Goal: Ask a question: Seek information or help from site administrators or community

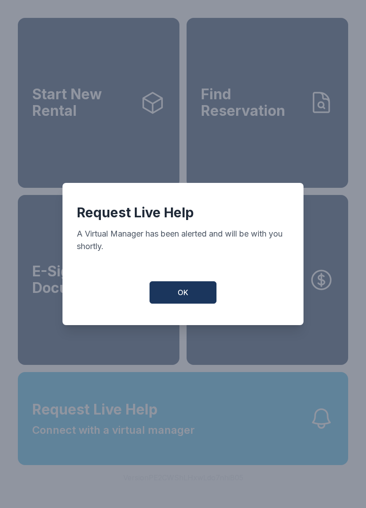
click at [206, 318] on div "Request Live Help A Virtual Manager has been alerted and will be with you short…" at bounding box center [183, 254] width 241 height 142
click at [173, 303] on button "OK" at bounding box center [183, 292] width 67 height 22
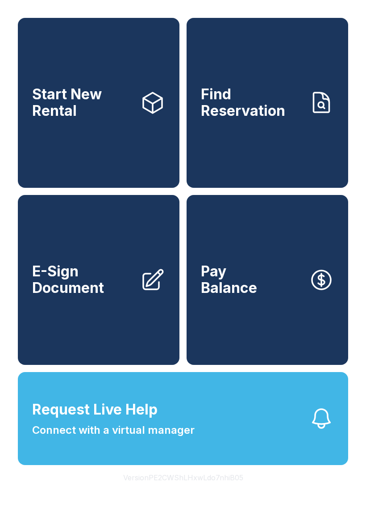
click at [185, 461] on button "Request Live Help Connect with a virtual manager" at bounding box center [183, 418] width 331 height 93
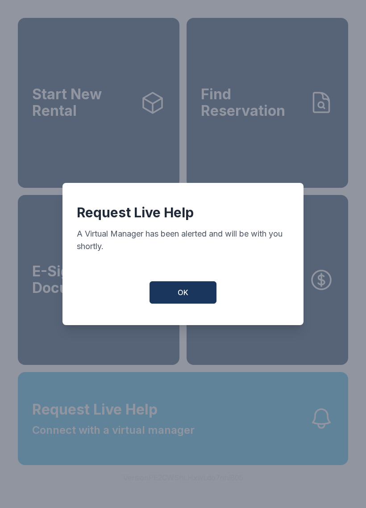
click at [192, 298] on button "OK" at bounding box center [183, 292] width 67 height 22
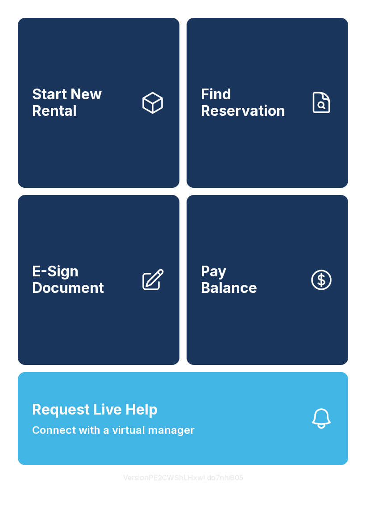
click at [315, 431] on icon "button" at bounding box center [321, 418] width 25 height 25
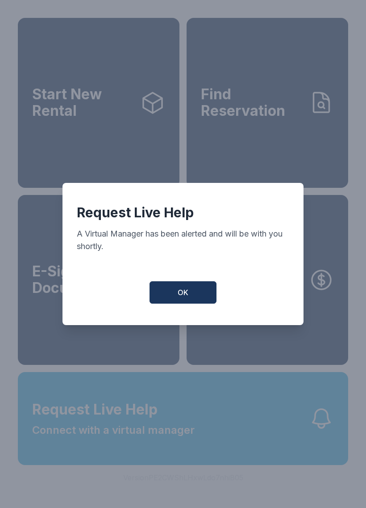
click at [205, 293] on button "OK" at bounding box center [183, 292] width 67 height 22
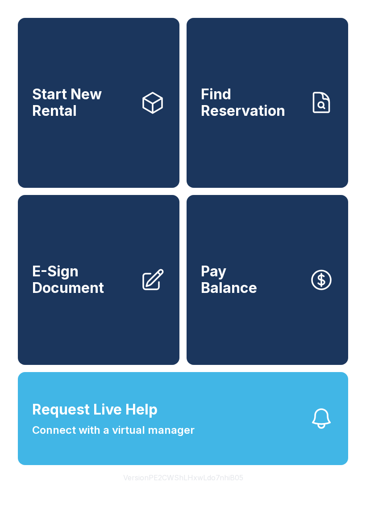
click at [213, 452] on button "Request Live Help Connect with a virtual manager" at bounding box center [183, 418] width 331 height 93
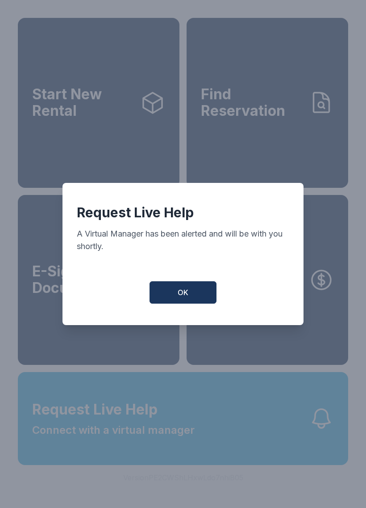
click at [189, 293] on button "OK" at bounding box center [183, 292] width 67 height 22
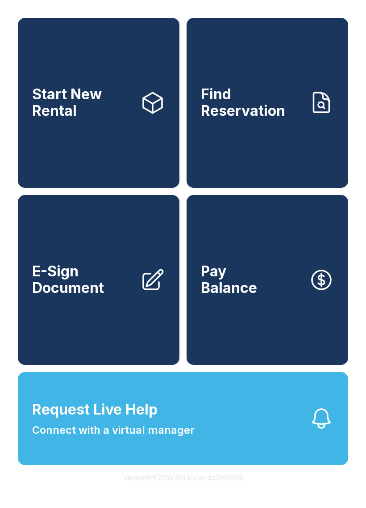
click at [162, 421] on span "Request Live Help Connect with a virtual manager" at bounding box center [113, 418] width 163 height 39
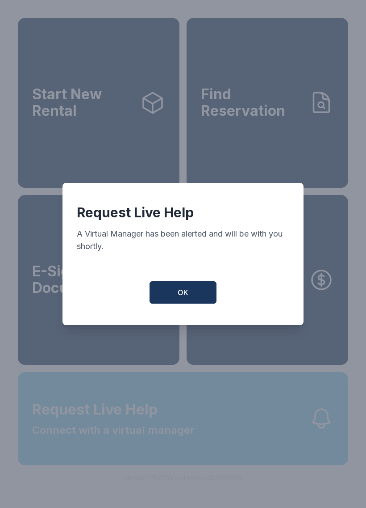
click at [240, 428] on div "Request Live Help A Virtual Manager has been alerted and will be with you short…" at bounding box center [183, 254] width 366 height 508
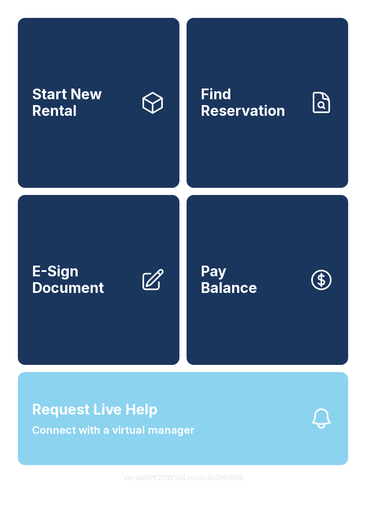
click at [271, 436] on button "Request Live Help Connect with a virtual manager" at bounding box center [183, 418] width 331 height 93
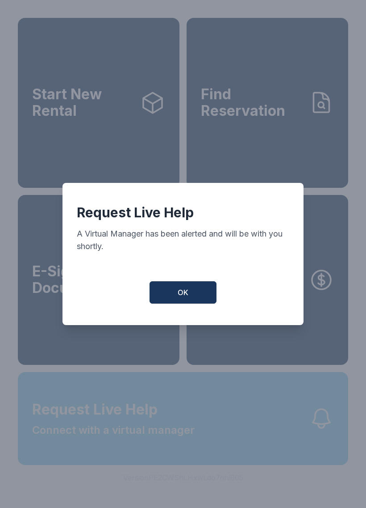
click at [238, 445] on div "Request Live Help A Virtual Manager has been alerted and will be with you short…" at bounding box center [183, 254] width 366 height 508
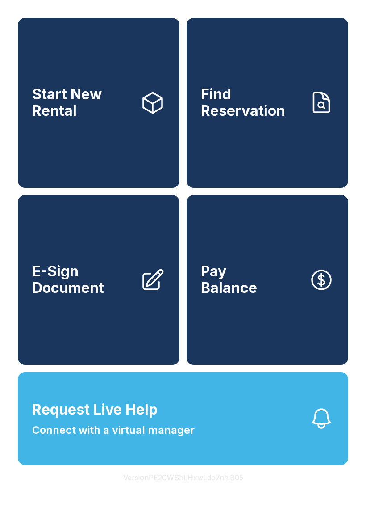
click at [262, 433] on button "Request Live Help Connect with a virtual manager" at bounding box center [183, 418] width 331 height 93
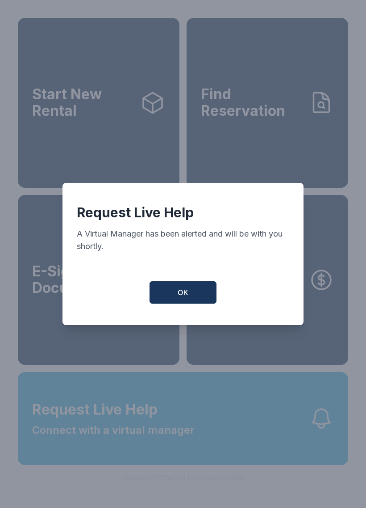
click at [175, 303] on button "OK" at bounding box center [183, 292] width 67 height 22
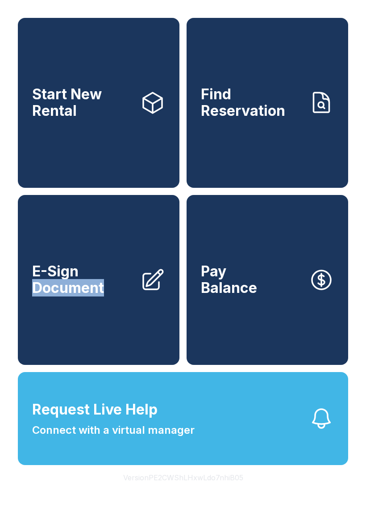
click at [250, 435] on button "Request Live Help Connect with a virtual manager" at bounding box center [183, 418] width 331 height 93
click at [101, 110] on span "Start New Rental" at bounding box center [82, 102] width 101 height 33
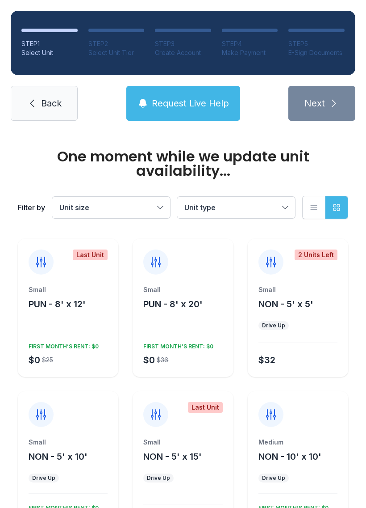
click at [55, 105] on span "Back" at bounding box center [51, 103] width 21 height 13
click at [50, 96] on link "Back" at bounding box center [44, 103] width 67 height 35
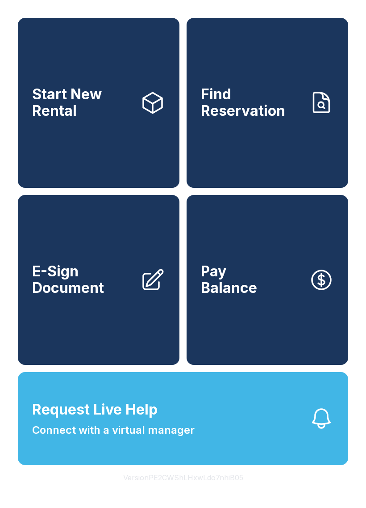
click at [277, 436] on button "Request Live Help Connect with a virtual manager" at bounding box center [183, 418] width 331 height 93
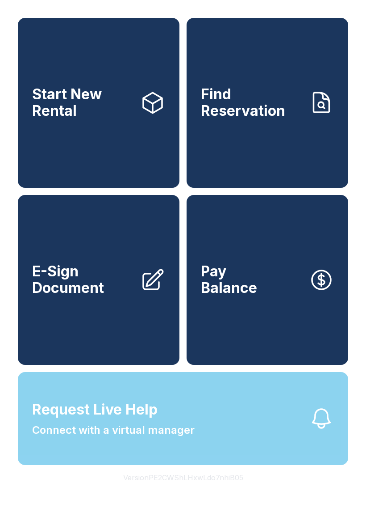
click at [316, 428] on icon "button" at bounding box center [321, 418] width 17 height 19
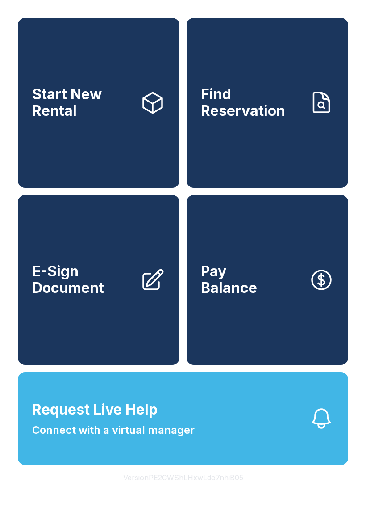
click at [319, 431] on icon "button" at bounding box center [321, 418] width 25 height 25
click at [312, 440] on div "Request Live Help A Virtual Manager has been alerted and will be with you short…" at bounding box center [183, 254] width 366 height 508
click at [306, 440] on button "Request Live Help Connect with a virtual manager" at bounding box center [183, 418] width 331 height 93
click at [305, 441] on button "Request Live Help Connect with a virtual manager" at bounding box center [183, 418] width 331 height 93
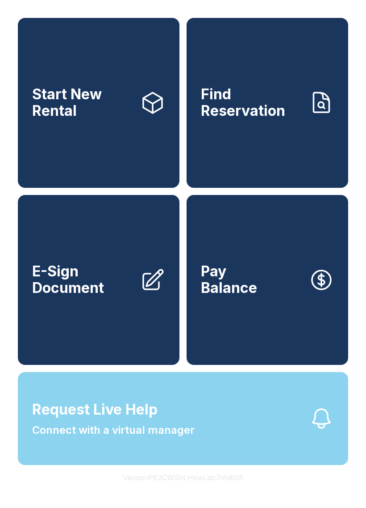
click at [299, 442] on button "Request Live Help Connect with a virtual manager" at bounding box center [183, 418] width 331 height 93
click at [298, 441] on div "Request Live Help A Virtual Manager has been alerted and will be with you short…" at bounding box center [183, 254] width 366 height 508
click at [298, 444] on button "Request Live Help Connect with a virtual manager" at bounding box center [183, 418] width 331 height 93
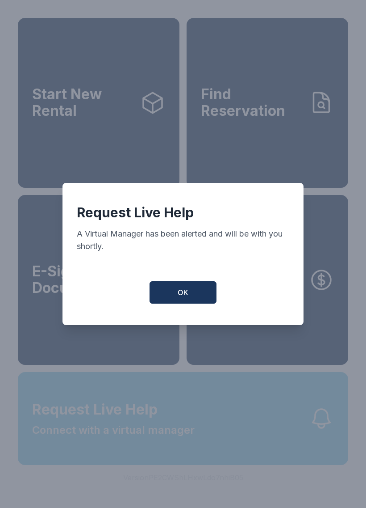
click at [298, 444] on div "Request Live Help A Virtual Manager has been alerted and will be with you short…" at bounding box center [183, 254] width 366 height 508
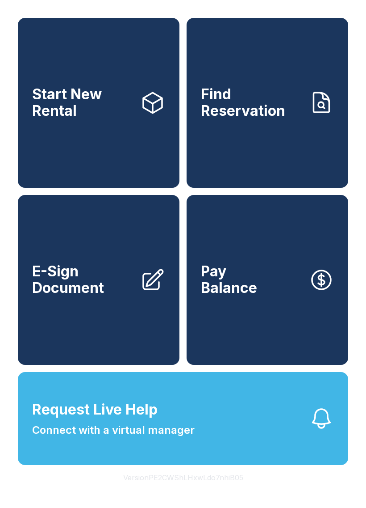
click at [305, 440] on button "Request Live Help Connect with a virtual manager" at bounding box center [183, 418] width 331 height 93
click at [307, 441] on button "Request Live Help Connect with a virtual manager" at bounding box center [183, 418] width 331 height 93
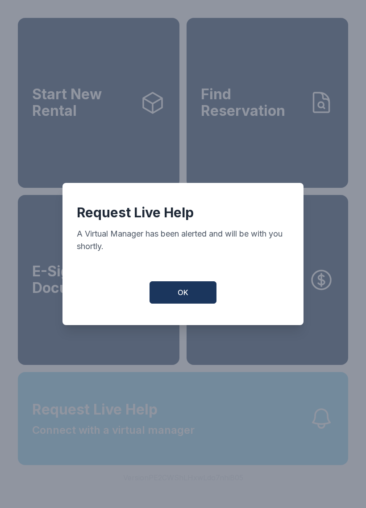
click at [306, 440] on div "Request Live Help A Virtual Manager has been alerted and will be with you short…" at bounding box center [183, 254] width 366 height 508
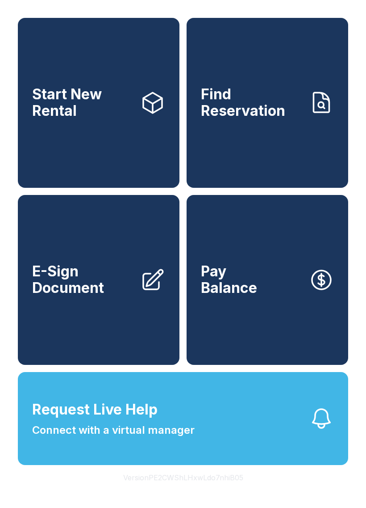
click at [304, 438] on button "Request Live Help Connect with a virtual manager" at bounding box center [183, 418] width 331 height 93
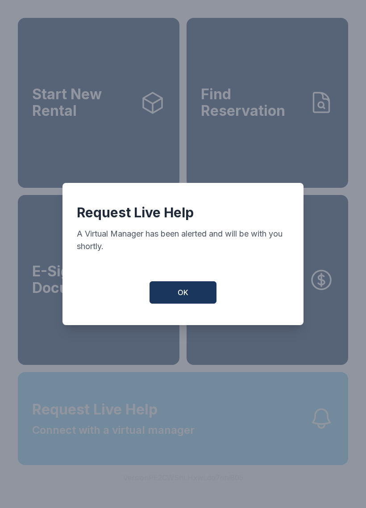
click at [304, 438] on div "Request Live Help A Virtual Manager has been alerted and will be with you short…" at bounding box center [183, 254] width 366 height 508
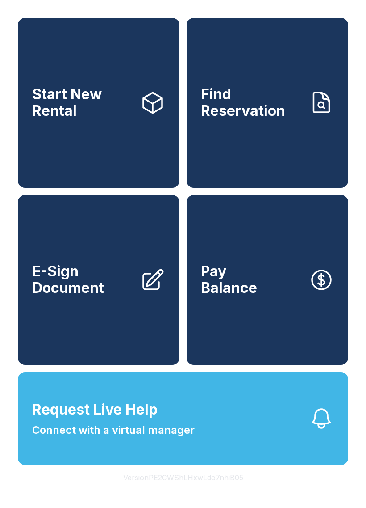
click at [305, 432] on button "Request Live Help Connect with a virtual manager" at bounding box center [183, 418] width 331 height 93
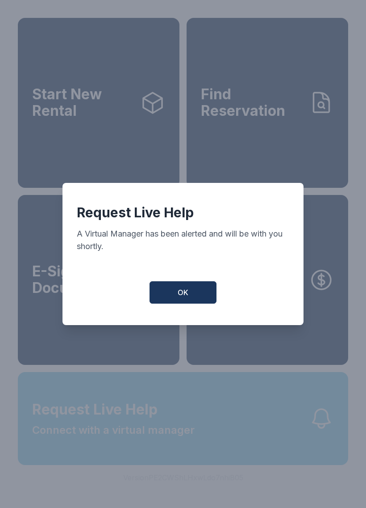
click at [305, 432] on div "Request Live Help A Virtual Manager has been alerted and will be with you short…" at bounding box center [183, 254] width 366 height 508
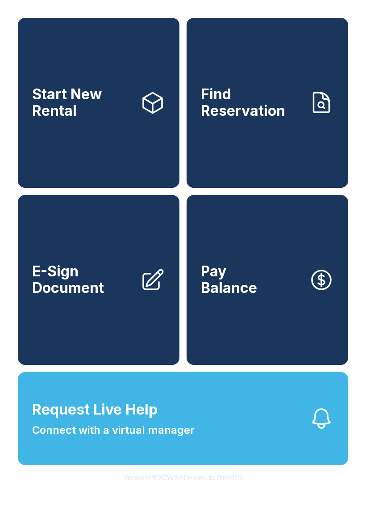
click at [304, 431] on button "Request Live Help Connect with a virtual manager" at bounding box center [183, 418] width 331 height 93
click at [302, 429] on button "Request Live Help Connect with a virtual manager" at bounding box center [183, 418] width 331 height 93
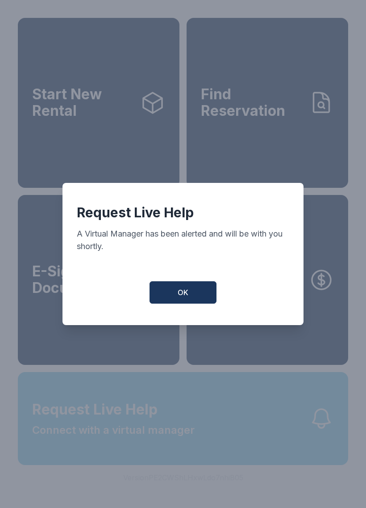
click at [302, 429] on div "Request Live Help A Virtual Manager has been alerted and will be with you short…" at bounding box center [183, 254] width 366 height 508
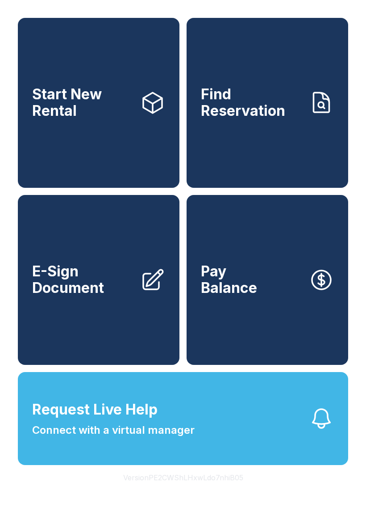
click at [240, 417] on button "Request Live Help Connect with a virtual manager" at bounding box center [183, 418] width 331 height 93
click at [282, 432] on button "Request Live Help Connect with a virtual manager" at bounding box center [183, 418] width 331 height 93
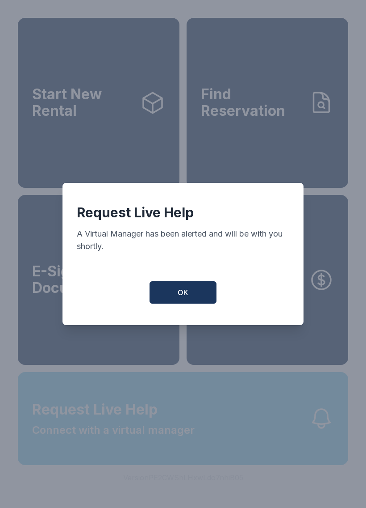
click at [269, 448] on div "Request Live Help A Virtual Manager has been alerted and will be with you short…" at bounding box center [183, 254] width 366 height 508
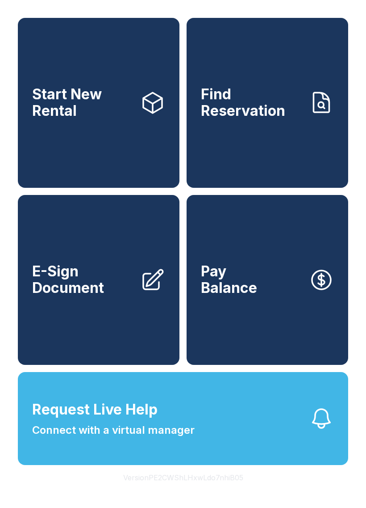
click at [265, 435] on button "Request Live Help Connect with a virtual manager" at bounding box center [183, 418] width 331 height 93
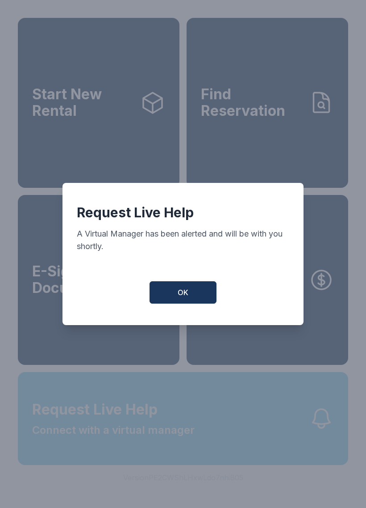
click at [265, 434] on div "Request Live Help A Virtual Manager has been alerted and will be with you short…" at bounding box center [183, 254] width 366 height 508
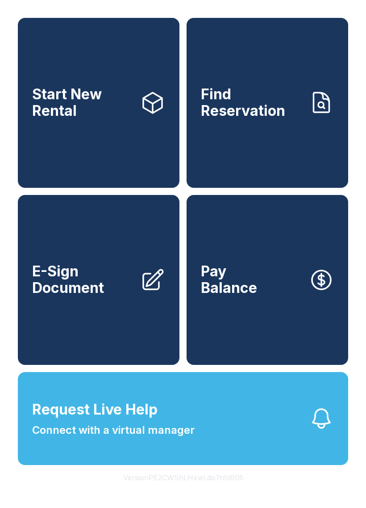
click at [256, 429] on button "Request Live Help Connect with a virtual manager" at bounding box center [183, 418] width 331 height 93
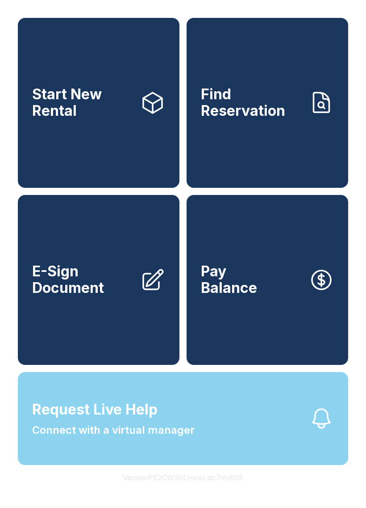
click at [244, 425] on div "Request Live Help A Virtual Manager has been alerted and will be with you short…" at bounding box center [183, 254] width 366 height 508
